Goal: Information Seeking & Learning: Check status

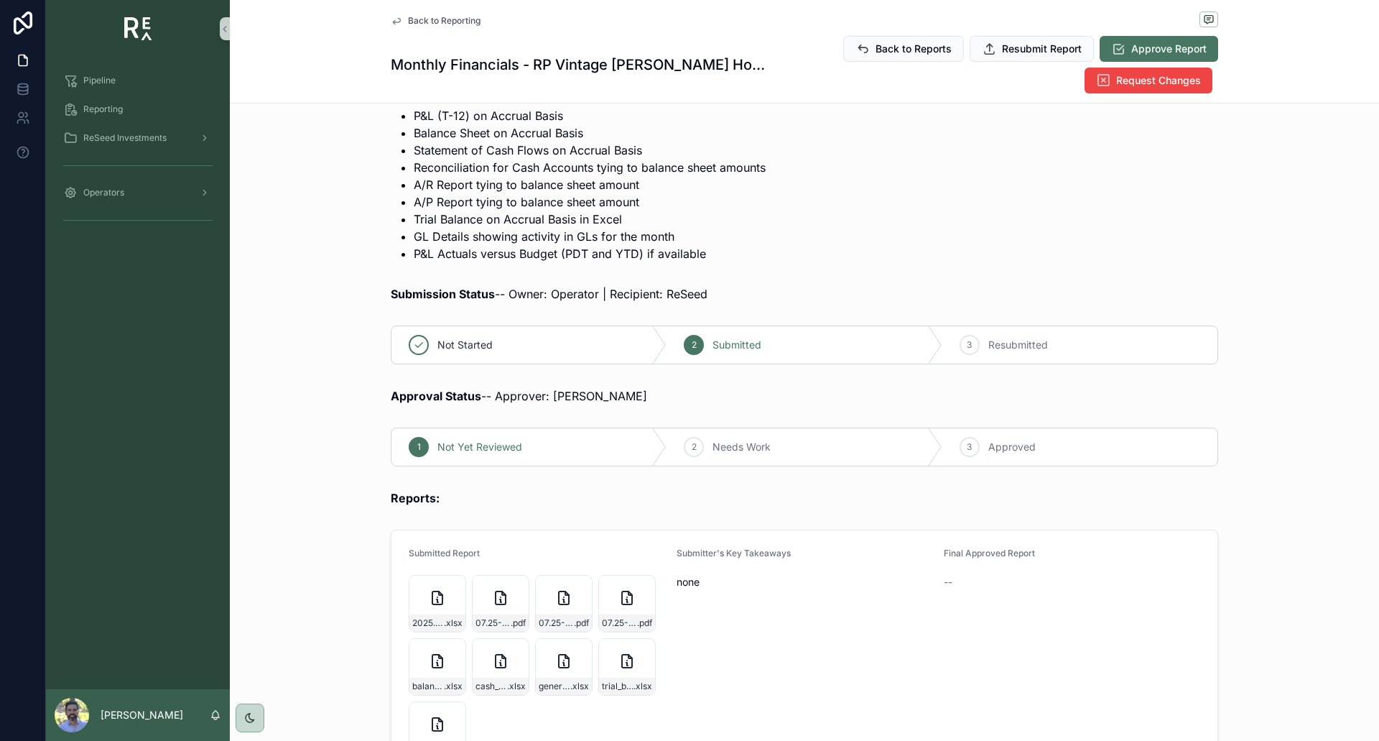
scroll to position [175, 0]
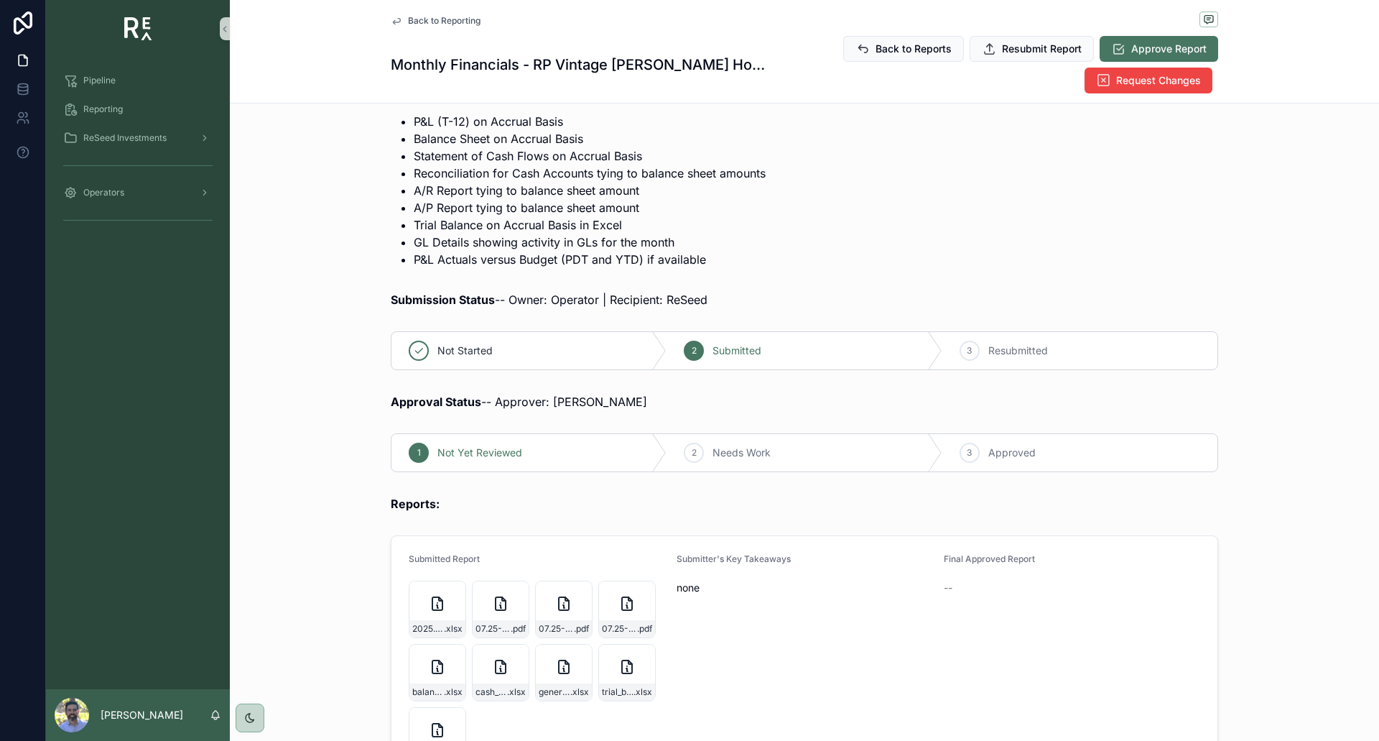
click at [442, 22] on span "Back to Reporting" at bounding box center [444, 20] width 73 height 11
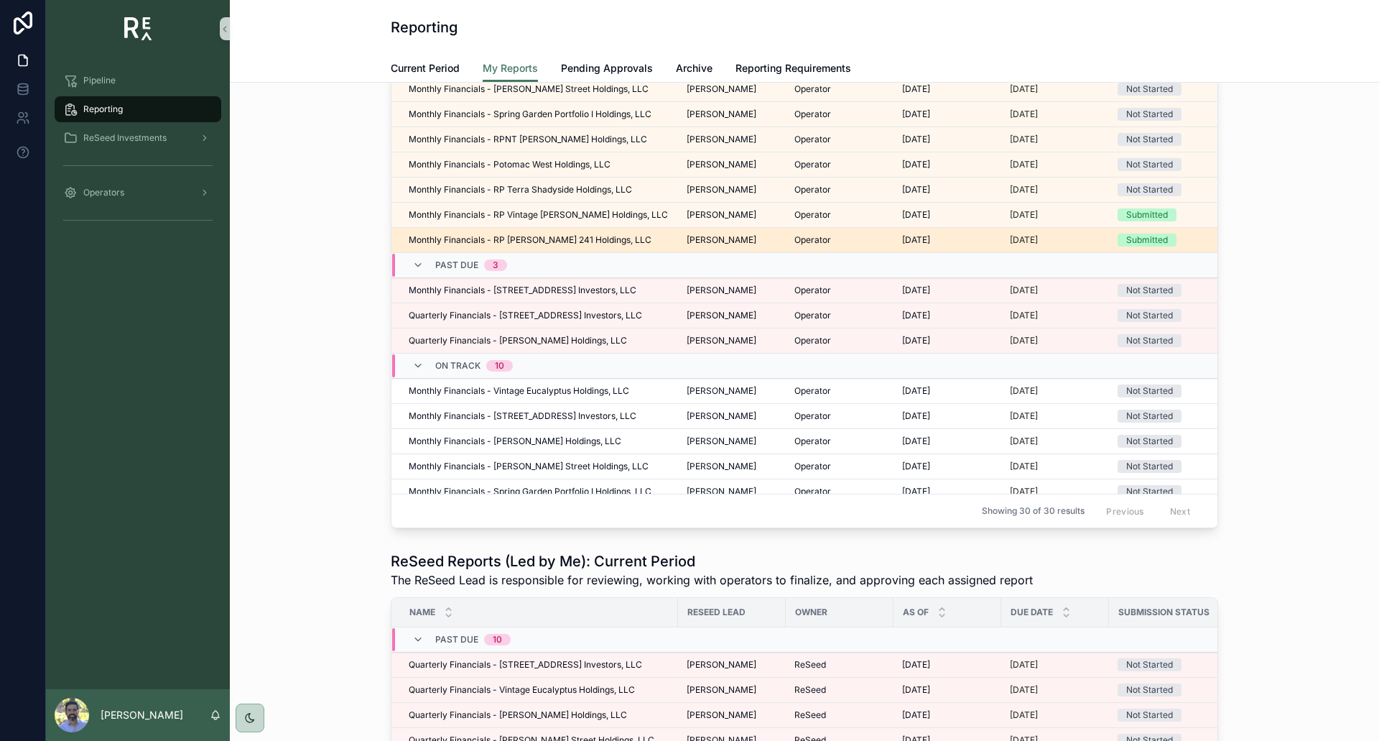
click at [584, 241] on span "Monthly Financials - RP [PERSON_NAME] 241 Holdings, LLC" at bounding box center [530, 239] width 243 height 11
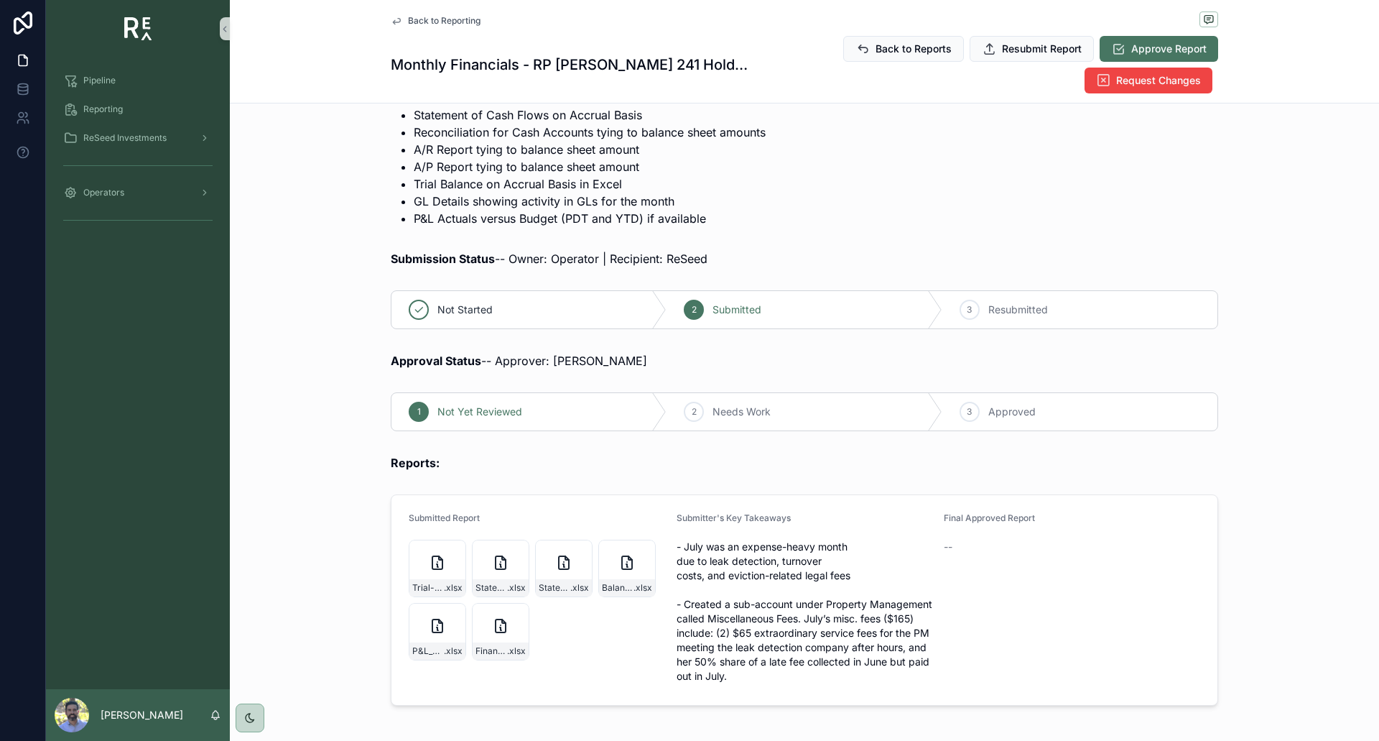
scroll to position [307, 0]
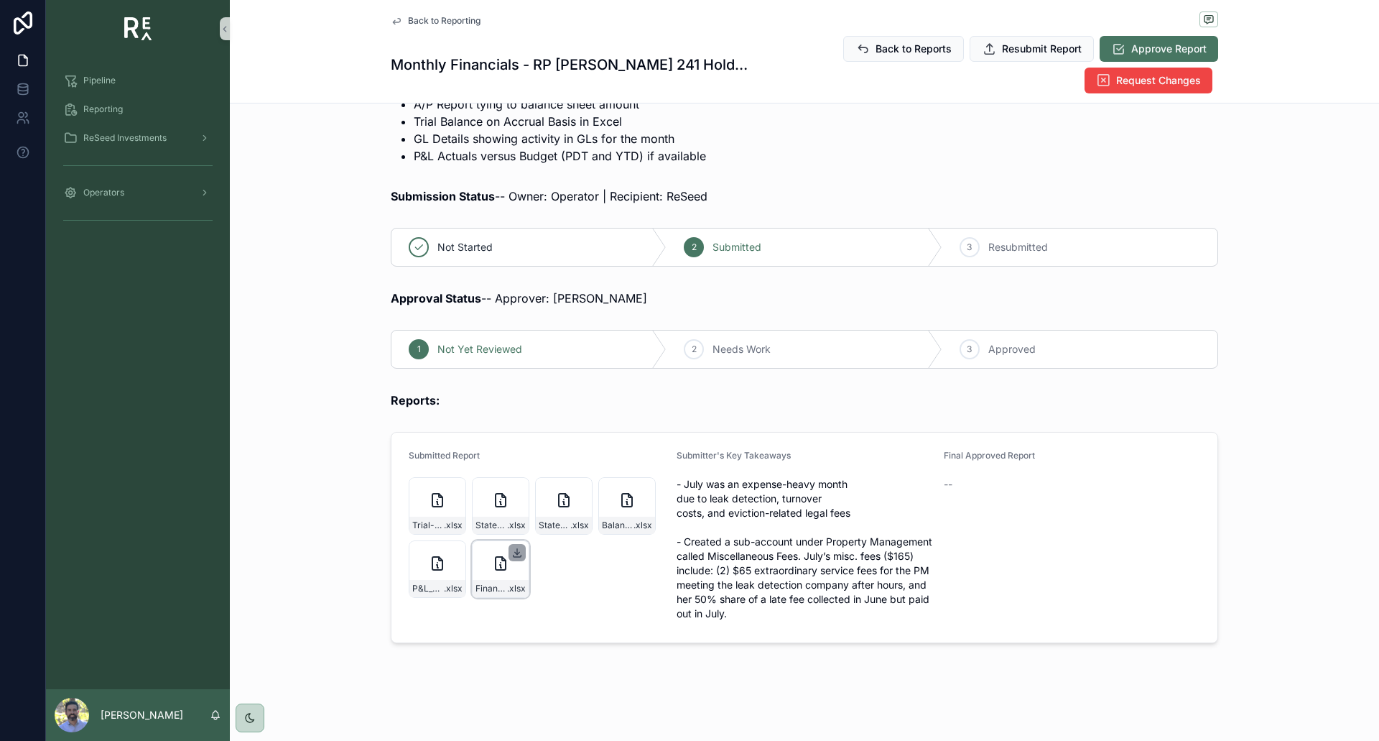
click at [511, 547] on icon "scrollable content" at bounding box center [516, 552] width 11 height 11
click at [448, 547] on icon "scrollable content" at bounding box center [453, 552] width 11 height 11
click at [451, 483] on icon "scrollable content" at bounding box center [453, 488] width 11 height 11
click at [515, 488] on icon "scrollable content" at bounding box center [517, 489] width 5 height 2
click at [578, 483] on icon "scrollable content" at bounding box center [580, 488] width 11 height 11
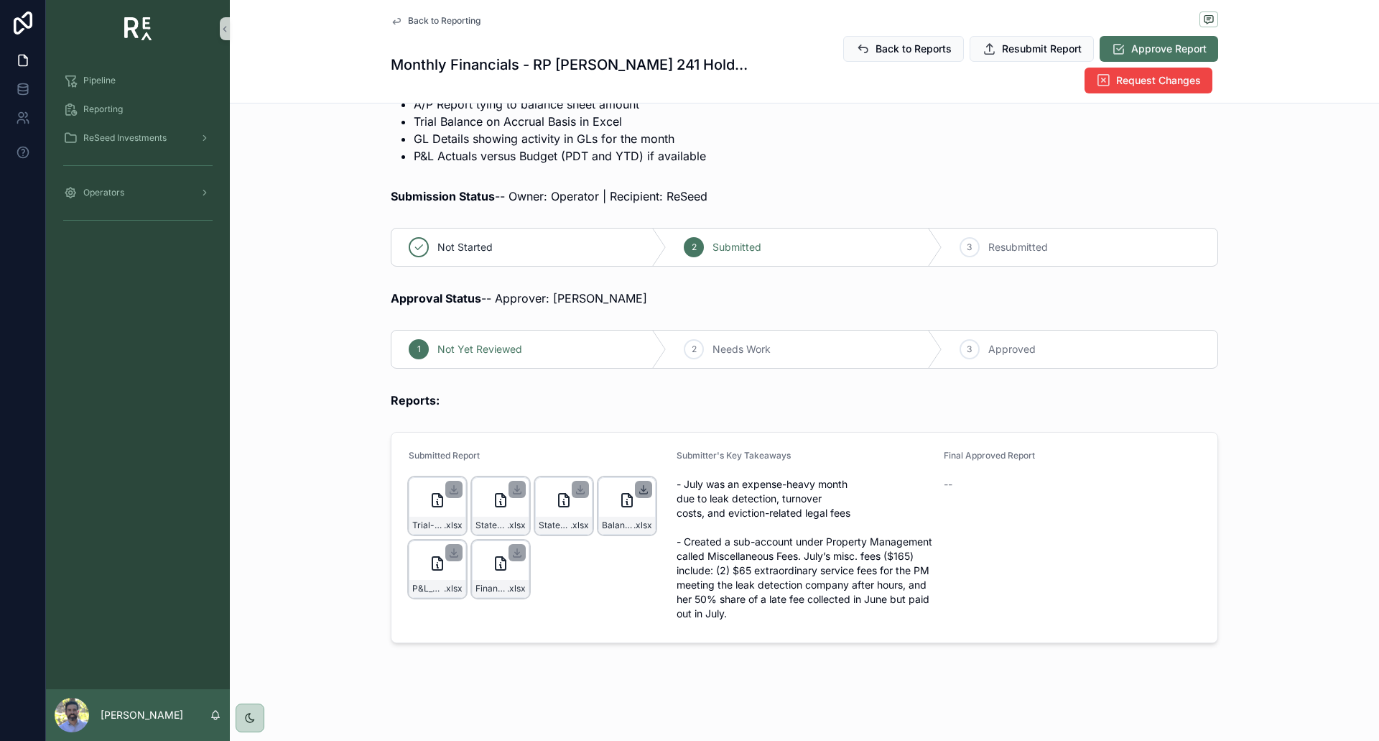
click at [643, 483] on icon "scrollable content" at bounding box center [643, 488] width 11 height 11
drag, startPoint x: 678, startPoint y: 454, endPoint x: 846, endPoint y: 491, distance: 172.0
click at [846, 491] on span "- July was an expense-heavy month due to leak detection, turnover costs, and ev…" at bounding box center [805, 549] width 256 height 144
copy span "July was an expense-heavy month due to leak detection, turnover costs, and evic…"
